Goal: Transaction & Acquisition: Download file/media

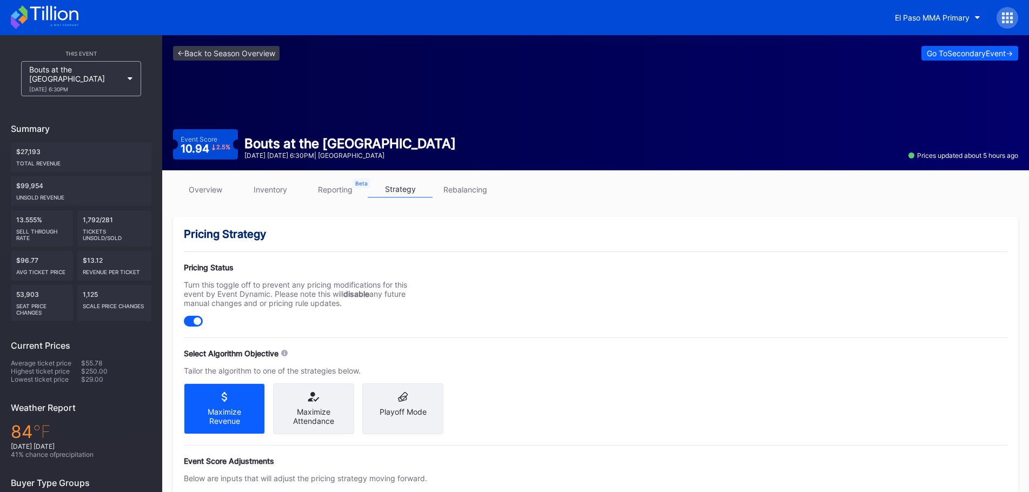
scroll to position [247, 0]
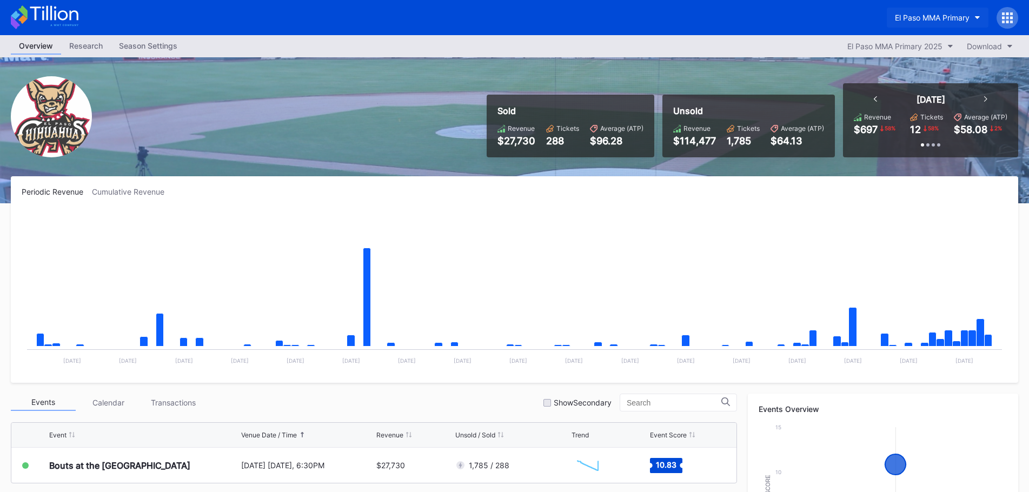
click at [974, 24] on button "El Paso MMA Primary" at bounding box center [938, 18] width 102 height 20
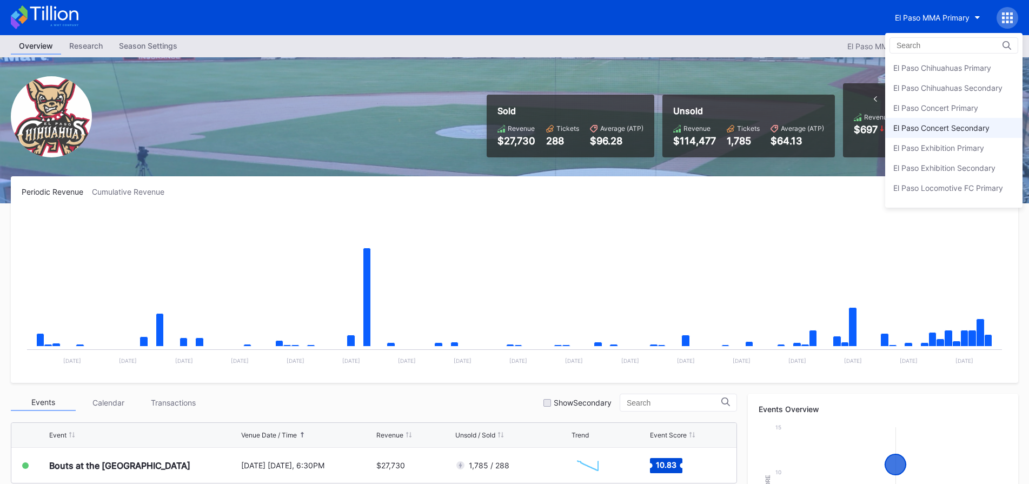
click at [970, 130] on div "El Paso Concert Secondary" at bounding box center [941, 127] width 96 height 9
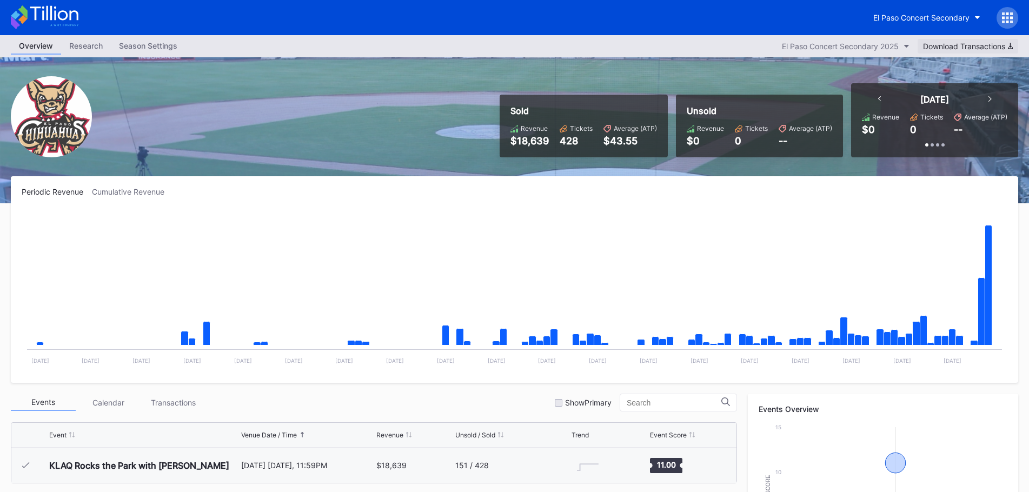
click at [975, 47] on div "Download Transactions" at bounding box center [968, 46] width 90 height 9
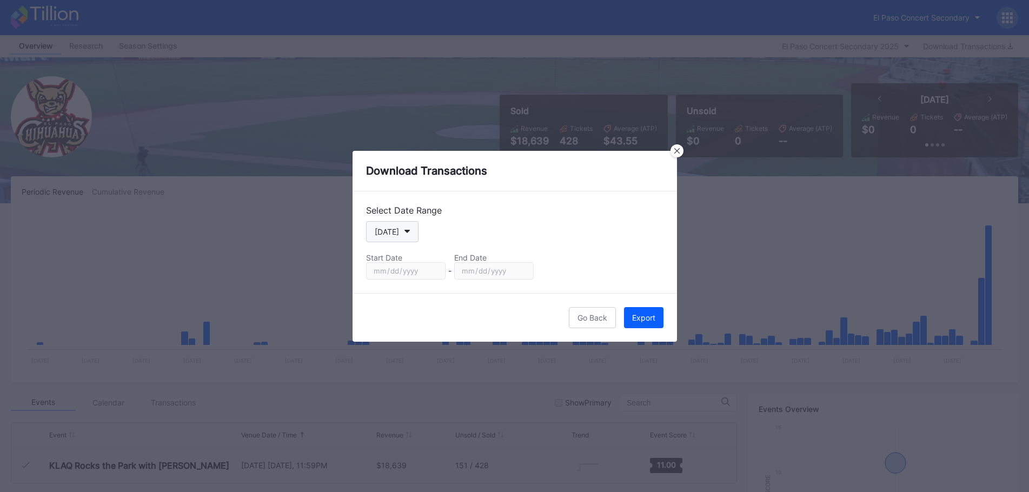
click at [413, 230] on button "[DATE]" at bounding box center [392, 231] width 52 height 21
click at [405, 369] on div "Custom" at bounding box center [397, 362] width 63 height 20
click at [435, 274] on input "[DATE]" at bounding box center [405, 270] width 79 height 17
type input "[DATE]"
click at [653, 317] on div "Export" at bounding box center [643, 317] width 23 height 9
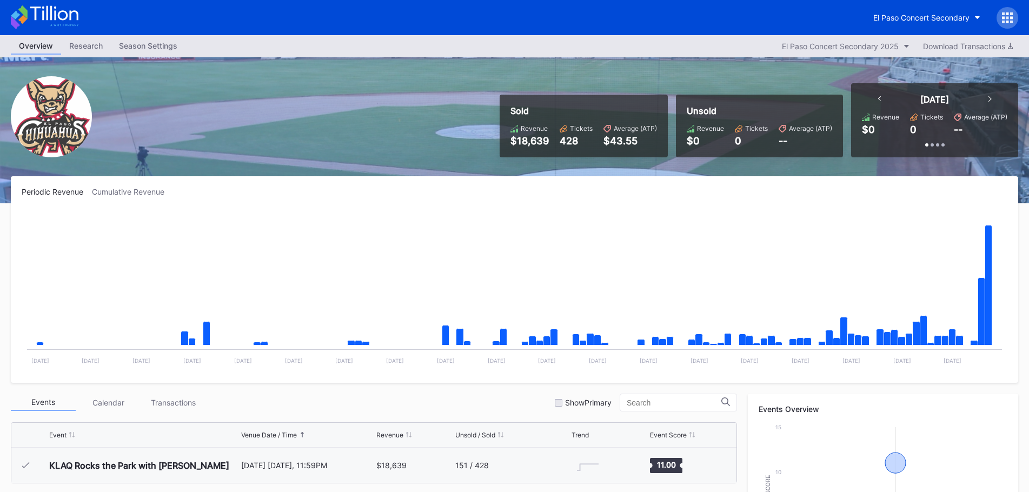
drag, startPoint x: 601, startPoint y: 220, endPoint x: 746, endPoint y: 138, distance: 166.1
click at [601, 220] on rect "Chart title" at bounding box center [515, 291] width 986 height 162
click at [1015, 41] on button "Download Transactions" at bounding box center [968, 46] width 101 height 15
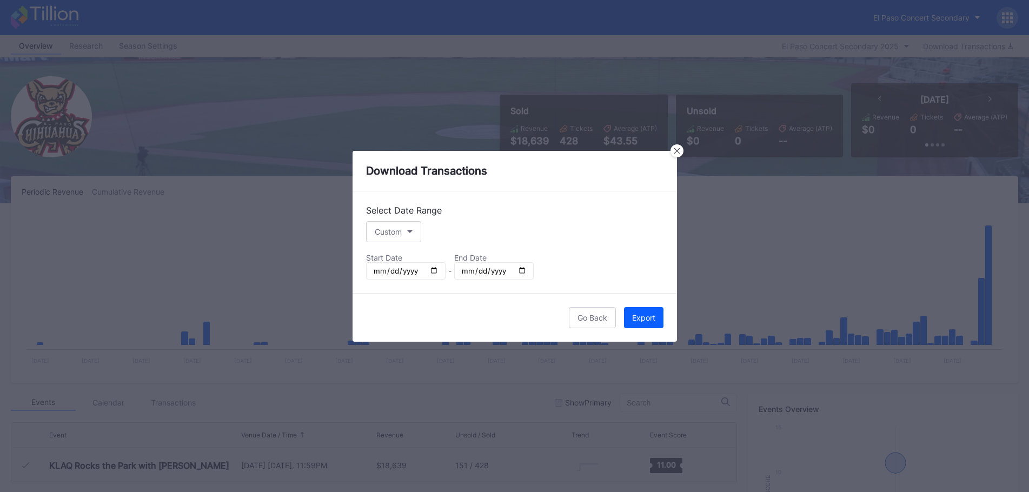
click at [675, 157] on div "Download Transactions" at bounding box center [515, 171] width 324 height 41
click at [678, 150] on icon at bounding box center [676, 150] width 5 height 5
